Goal: Task Accomplishment & Management: Complete application form

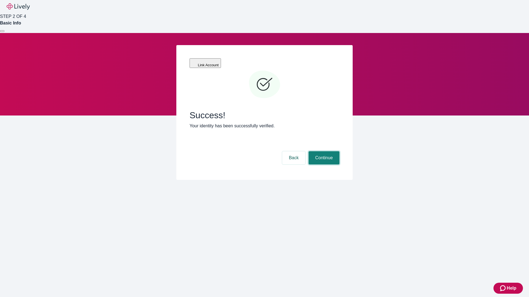
click at [323, 151] on button "Continue" at bounding box center [323, 157] width 31 height 13
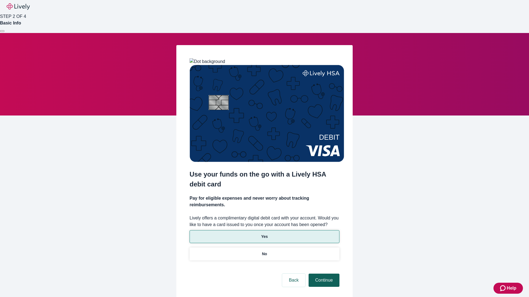
click at [264, 251] on p "No" at bounding box center [264, 254] width 5 height 6
click at [323, 274] on button "Continue" at bounding box center [323, 280] width 31 height 13
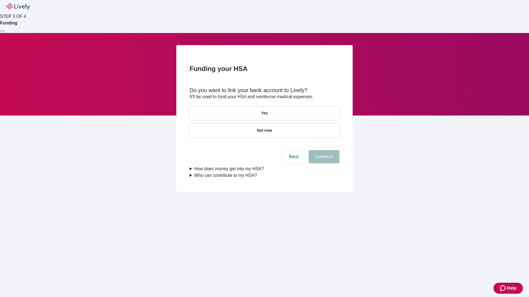
click at [264, 110] on p "Yes" at bounding box center [264, 113] width 7 height 6
click at [323, 150] on button "Continue" at bounding box center [323, 156] width 31 height 13
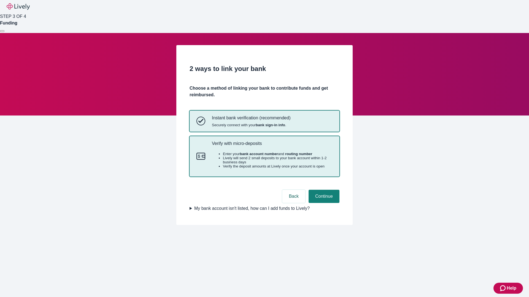
click at [272, 146] on p "Verify with micro-deposits" at bounding box center [272, 143] width 121 height 5
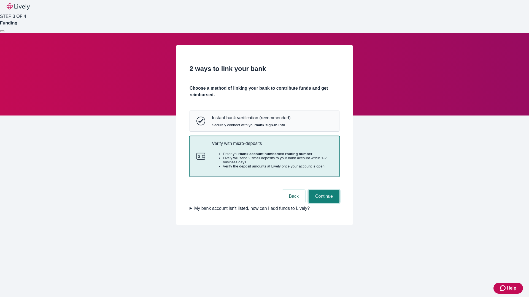
click at [323, 203] on button "Continue" at bounding box center [323, 196] width 31 height 13
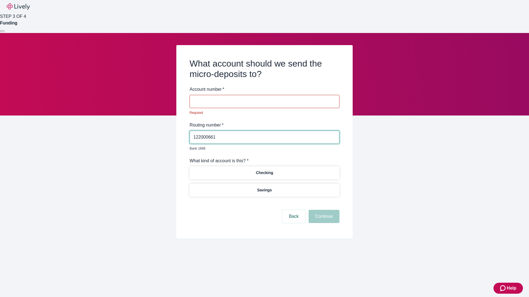
type input "122000661"
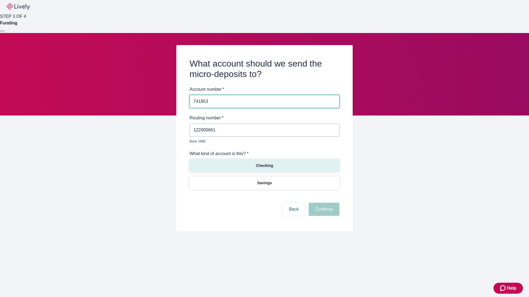
type input "741853"
click at [264, 163] on p "Checking" at bounding box center [263, 166] width 17 height 6
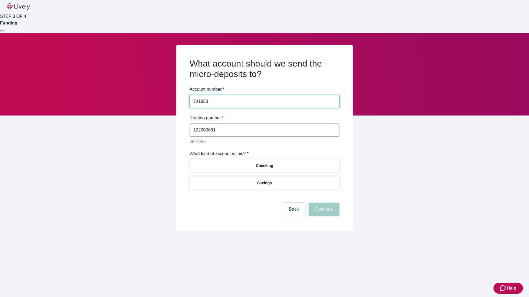
click at [323, 203] on button "Continue" at bounding box center [323, 209] width 31 height 13
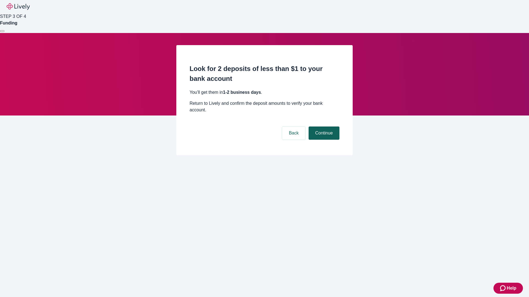
click at [323, 127] on button "Continue" at bounding box center [323, 133] width 31 height 13
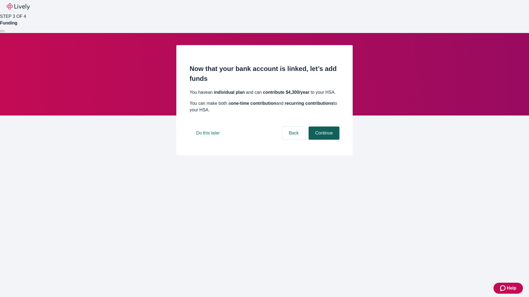
click at [323, 140] on button "Continue" at bounding box center [323, 133] width 31 height 13
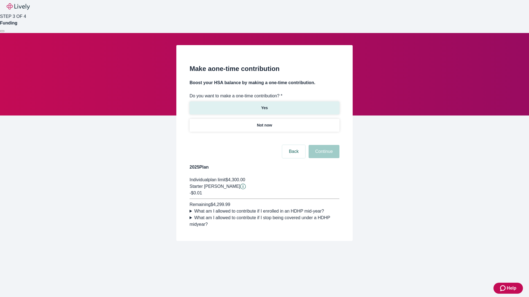
click at [264, 105] on p "Yes" at bounding box center [264, 108] width 7 height 6
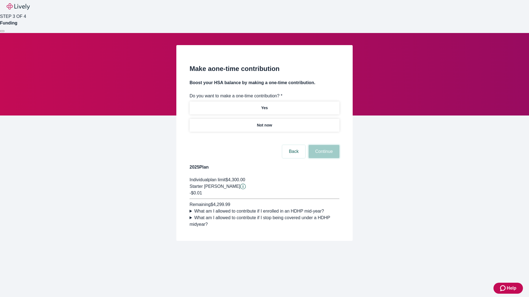
click at [323, 158] on button "Continue" at bounding box center [323, 151] width 31 height 13
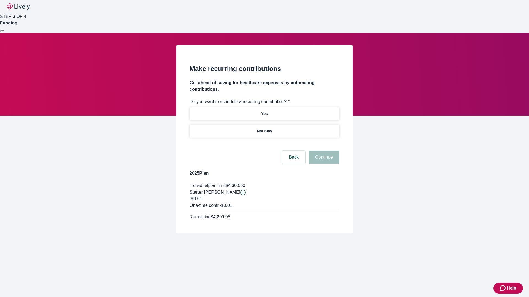
click at [264, 128] on p "Not now" at bounding box center [264, 131] width 15 height 6
click at [323, 151] on button "Continue" at bounding box center [323, 157] width 31 height 13
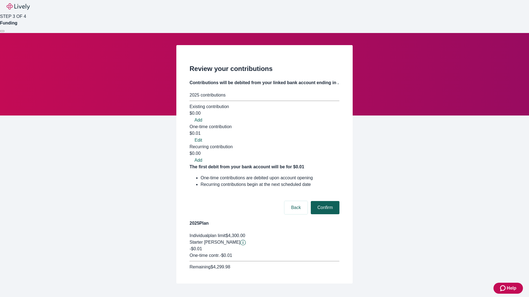
click at [324, 201] on button "Confirm" at bounding box center [325, 207] width 29 height 13
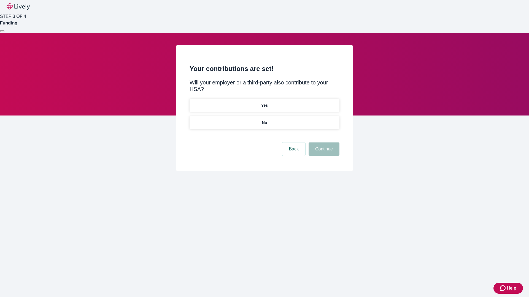
click at [264, 120] on p "No" at bounding box center [264, 123] width 5 height 6
click at [323, 143] on button "Continue" at bounding box center [323, 149] width 31 height 13
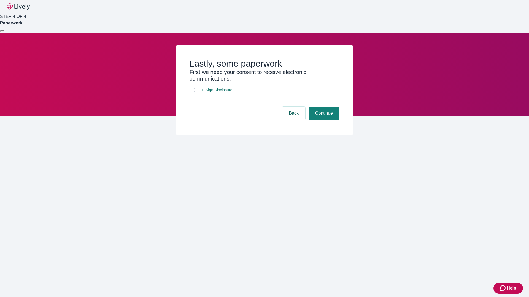
click at [196, 92] on input "E-Sign Disclosure" at bounding box center [196, 90] width 4 height 4
checkbox input "true"
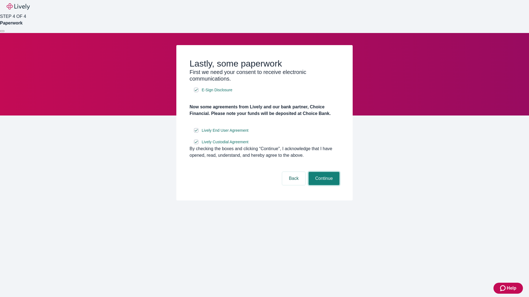
click at [323, 185] on button "Continue" at bounding box center [323, 178] width 31 height 13
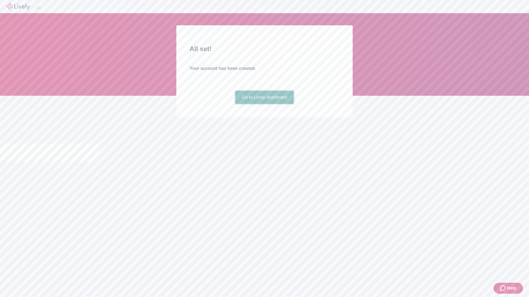
click at [264, 104] on link "Go to Lively dashboard" at bounding box center [264, 97] width 59 height 13
